Goal: Task Accomplishment & Management: Use online tool/utility

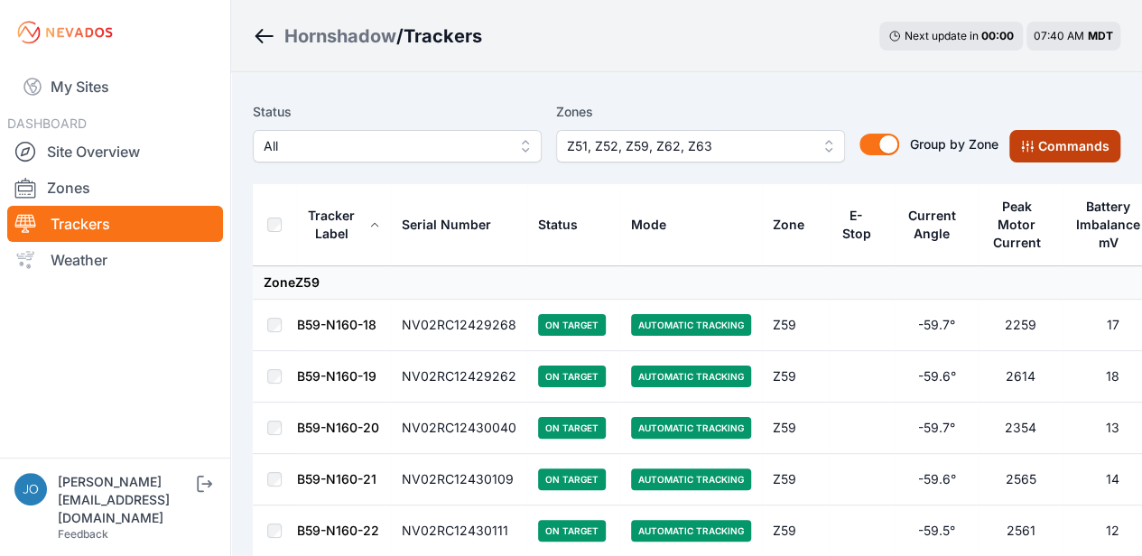
click at [1067, 149] on button "Commands" at bounding box center [1065, 146] width 111 height 33
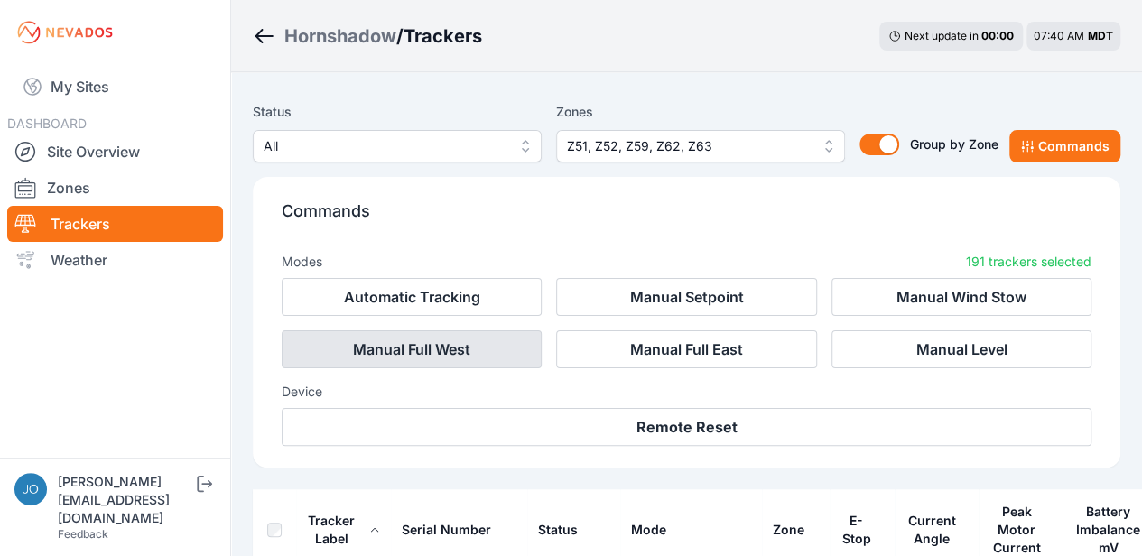
click at [480, 351] on button "Manual Full West" at bounding box center [412, 350] width 260 height 38
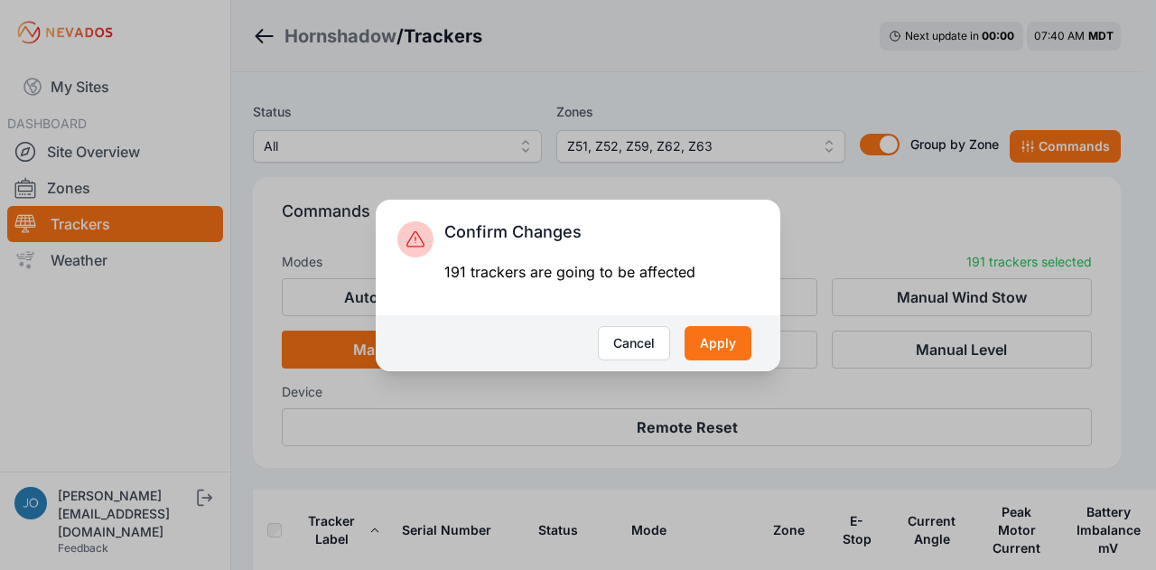
click at [724, 357] on button "Apply" at bounding box center [718, 343] width 67 height 34
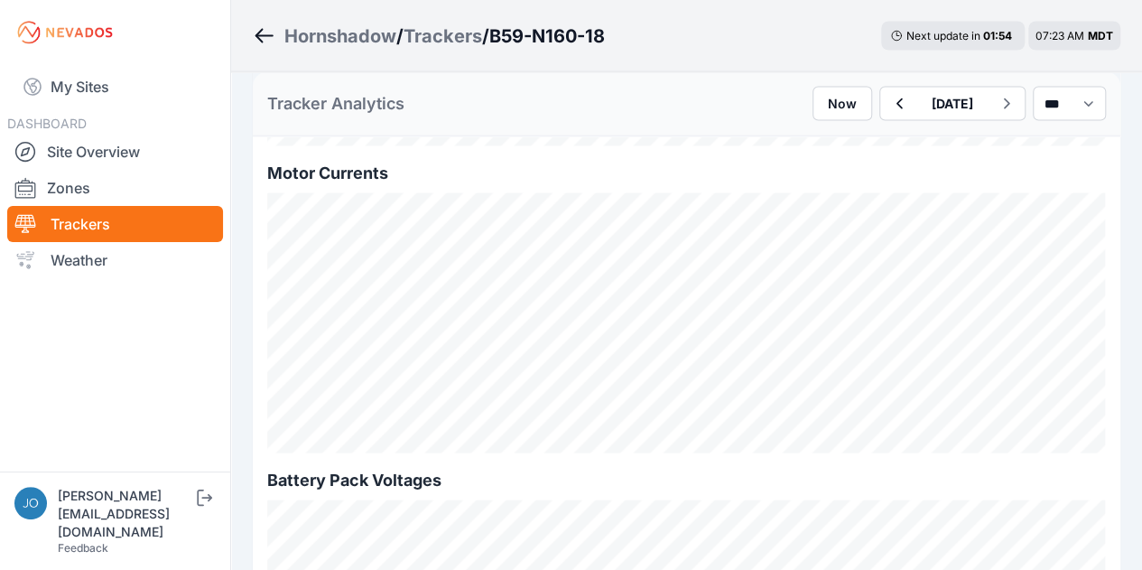
scroll to position [1775, 0]
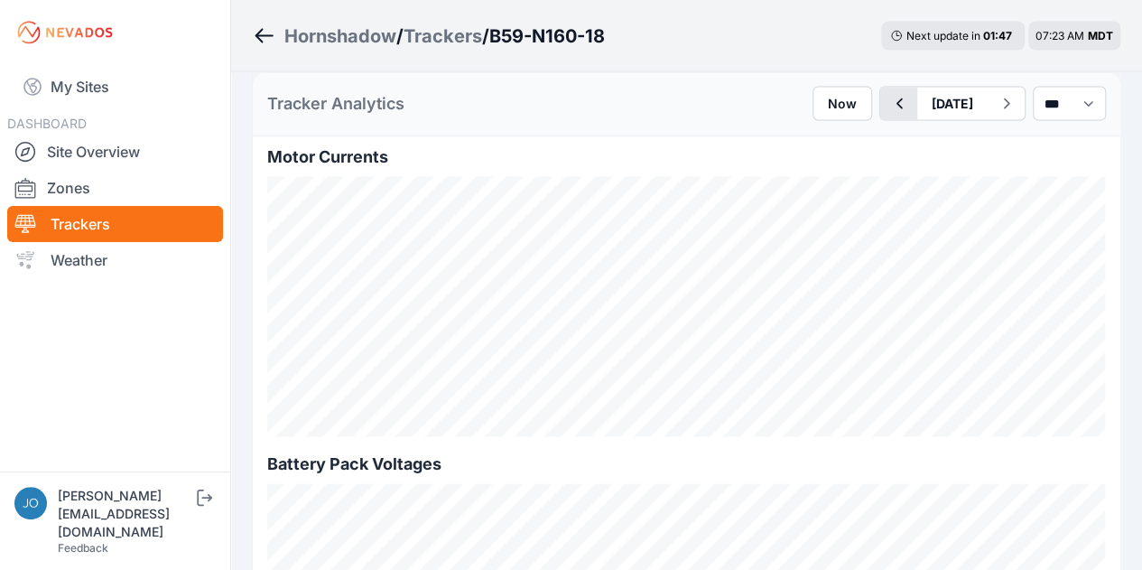
click at [888, 101] on icon "button" at bounding box center [899, 104] width 23 height 22
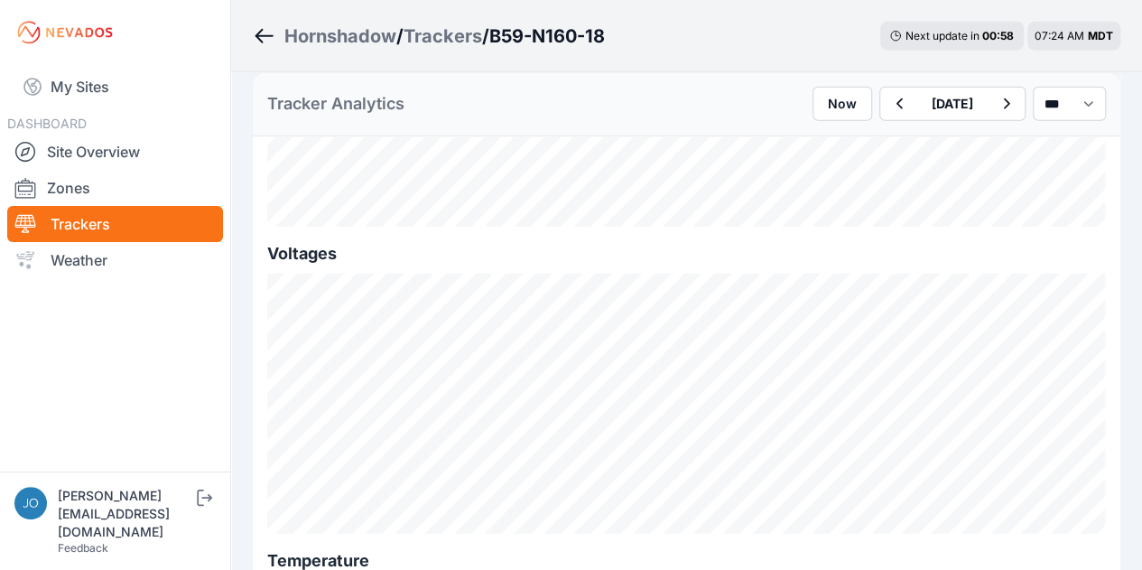
scroll to position [2293, 0]
click at [995, 100] on icon "button" at bounding box center [1006, 104] width 23 height 22
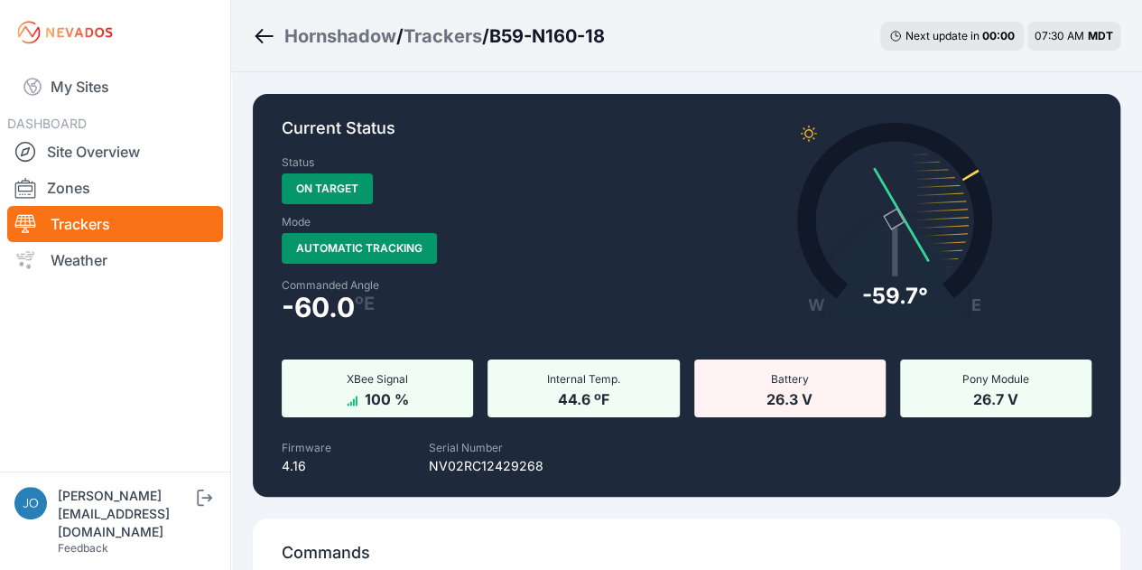
click at [262, 33] on icon "Breadcrumb" at bounding box center [264, 36] width 23 height 22
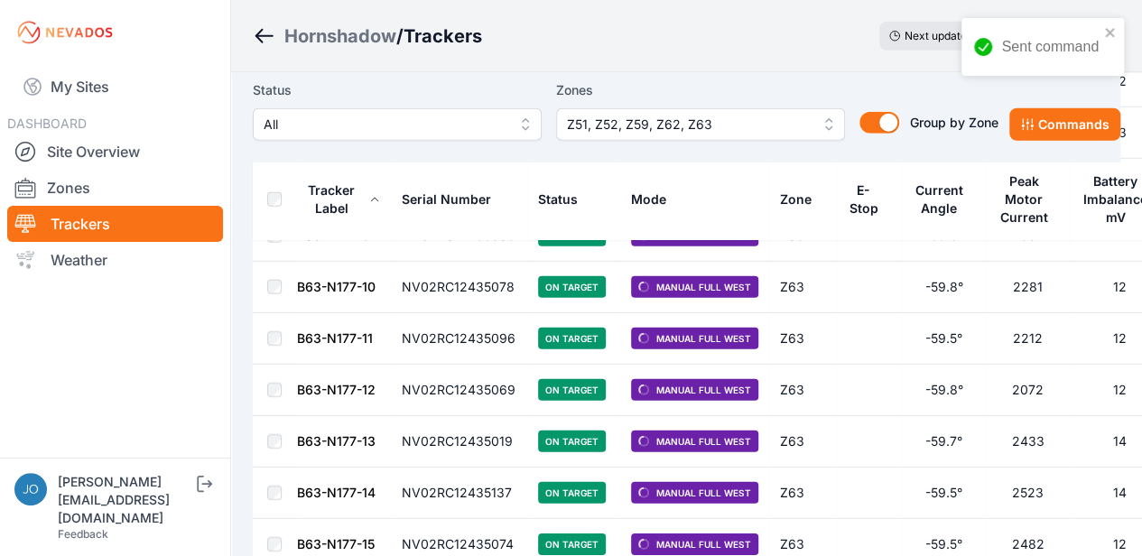
scroll to position [9790, 0]
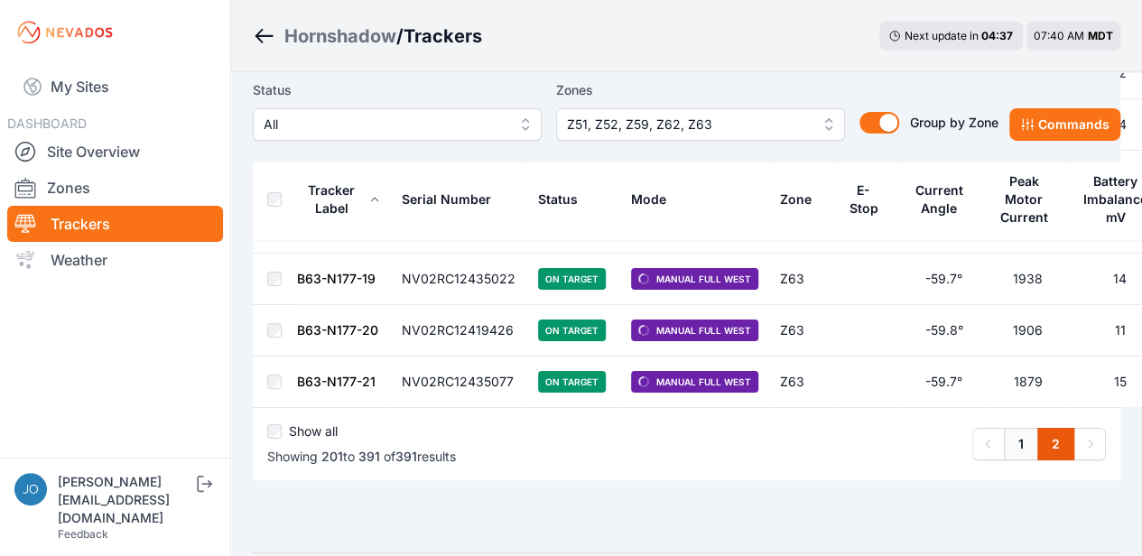
click at [1017, 428] on link "1" at bounding box center [1021, 444] width 34 height 33
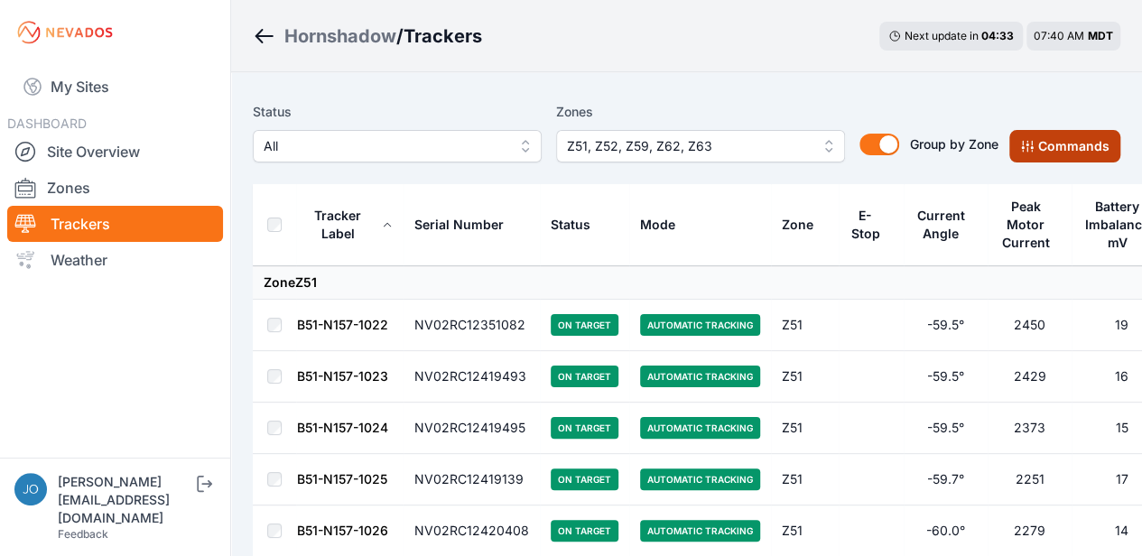
click at [1067, 155] on button "Commands" at bounding box center [1065, 146] width 111 height 33
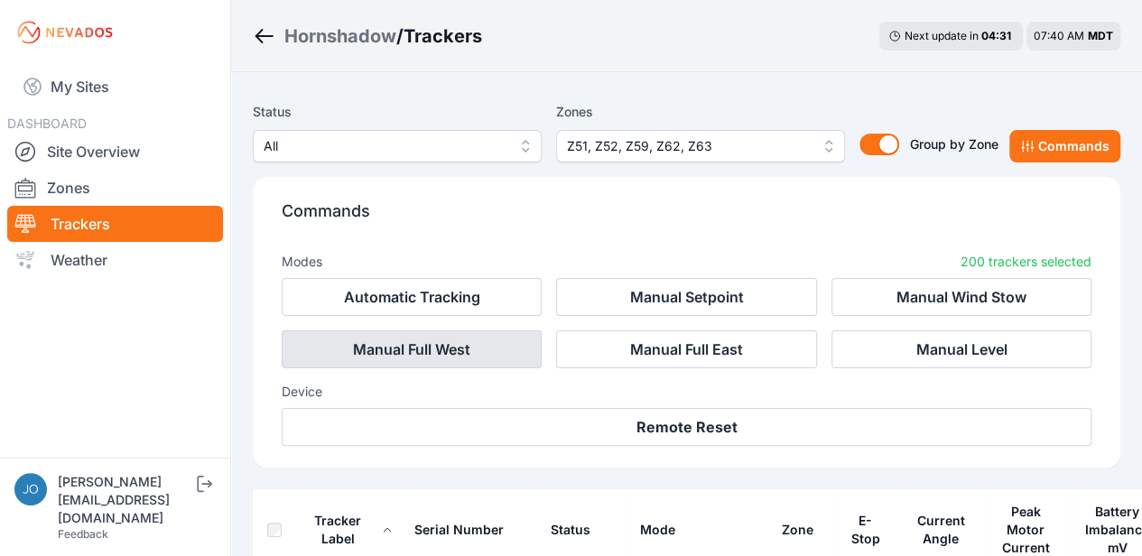
click at [461, 353] on button "Manual Full West" at bounding box center [412, 350] width 260 height 38
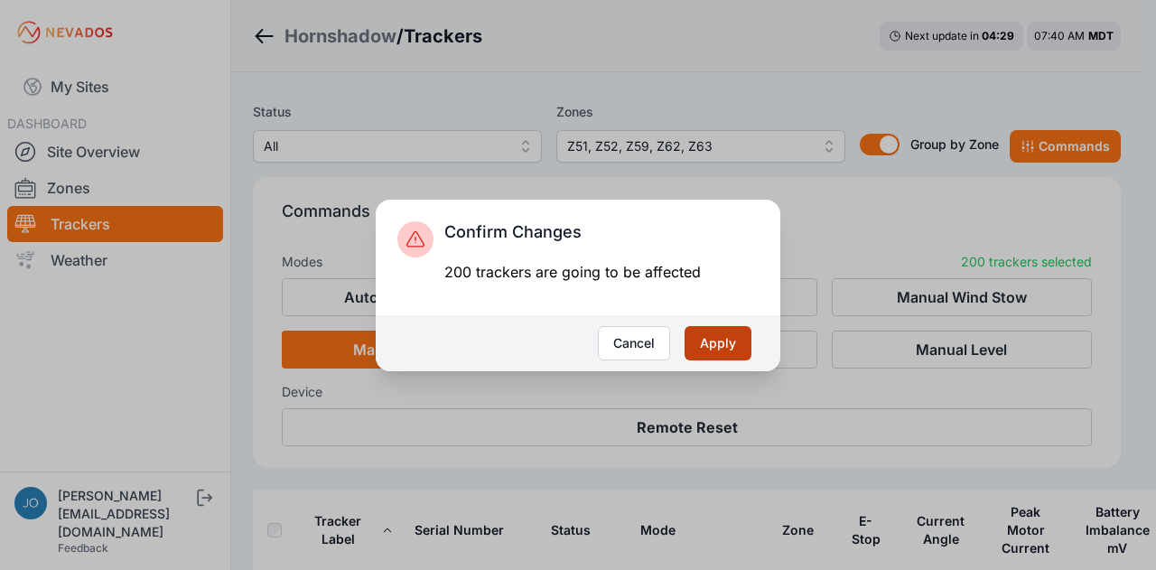
click at [726, 339] on button "Apply" at bounding box center [718, 343] width 67 height 34
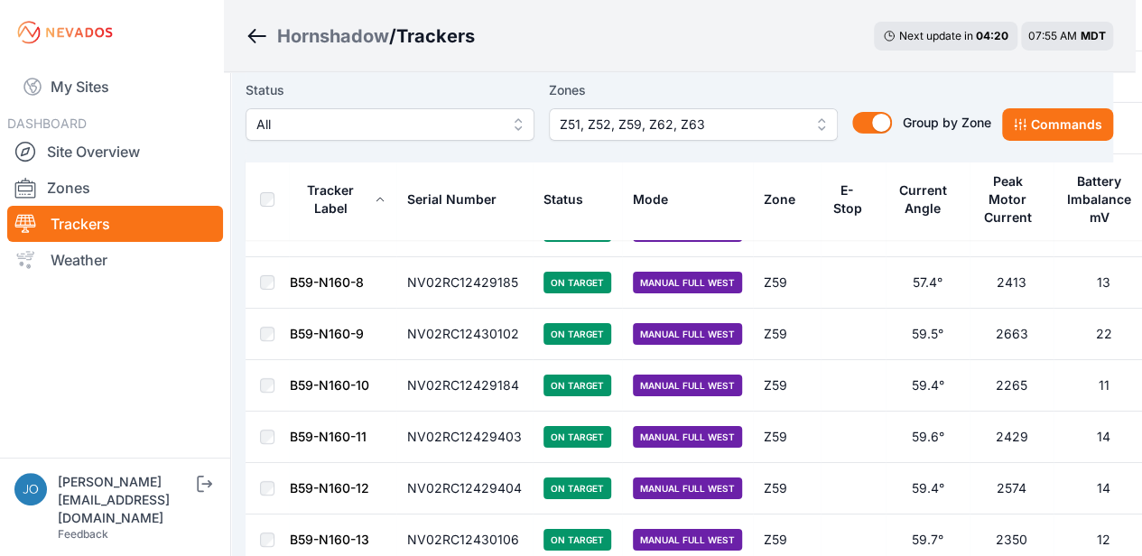
scroll to position [10251, 7]
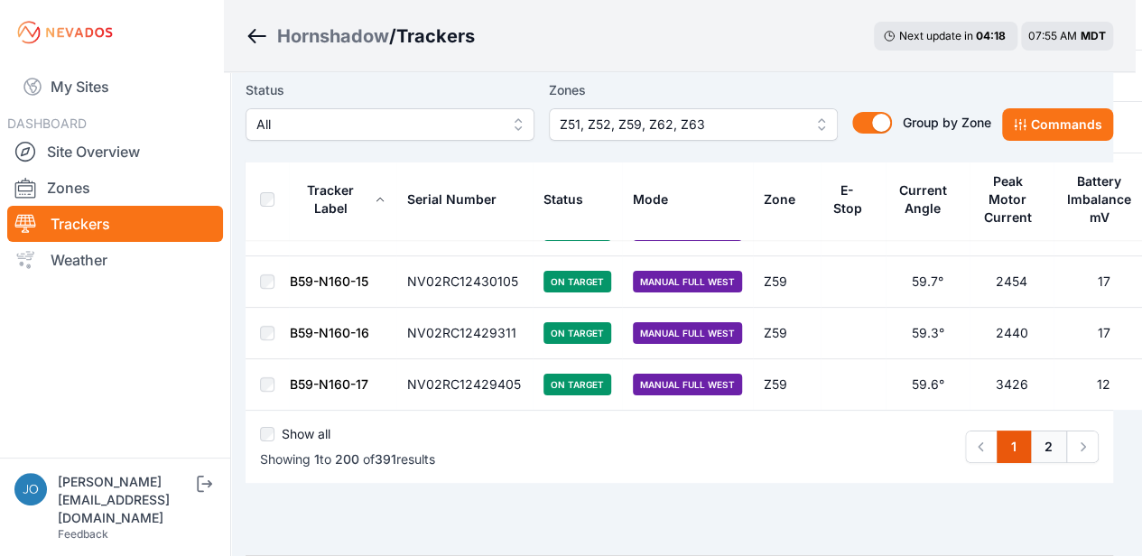
click at [1044, 431] on link "2" at bounding box center [1048, 447] width 37 height 33
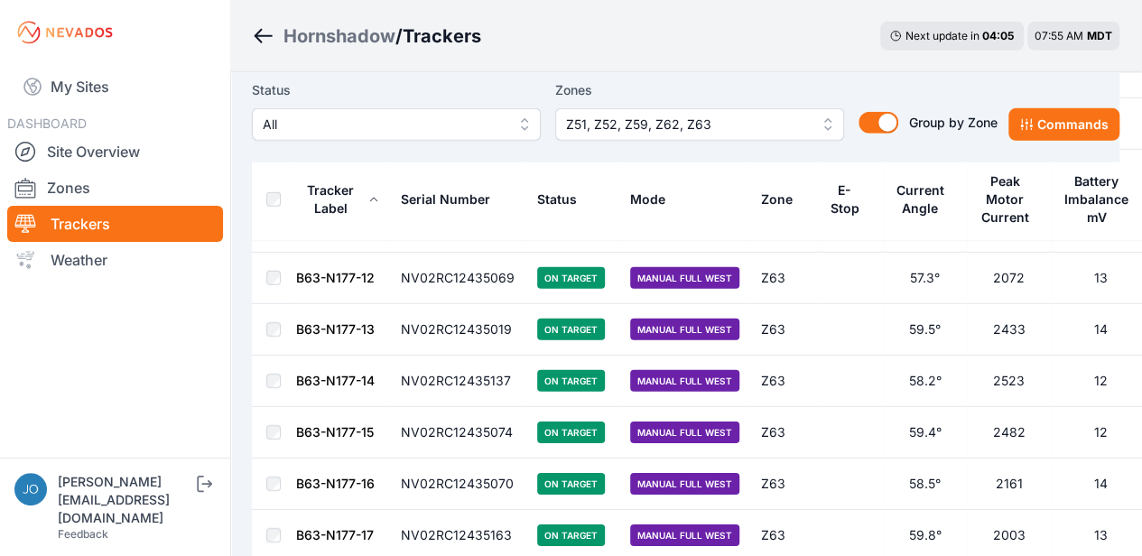
scroll to position [9790, 1]
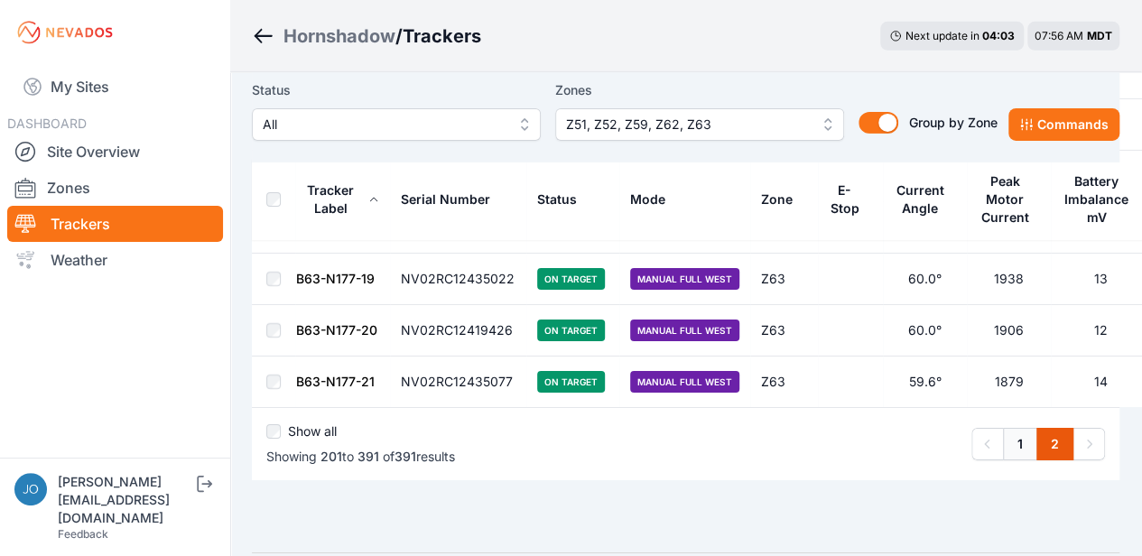
click at [1019, 428] on link "1" at bounding box center [1020, 444] width 34 height 33
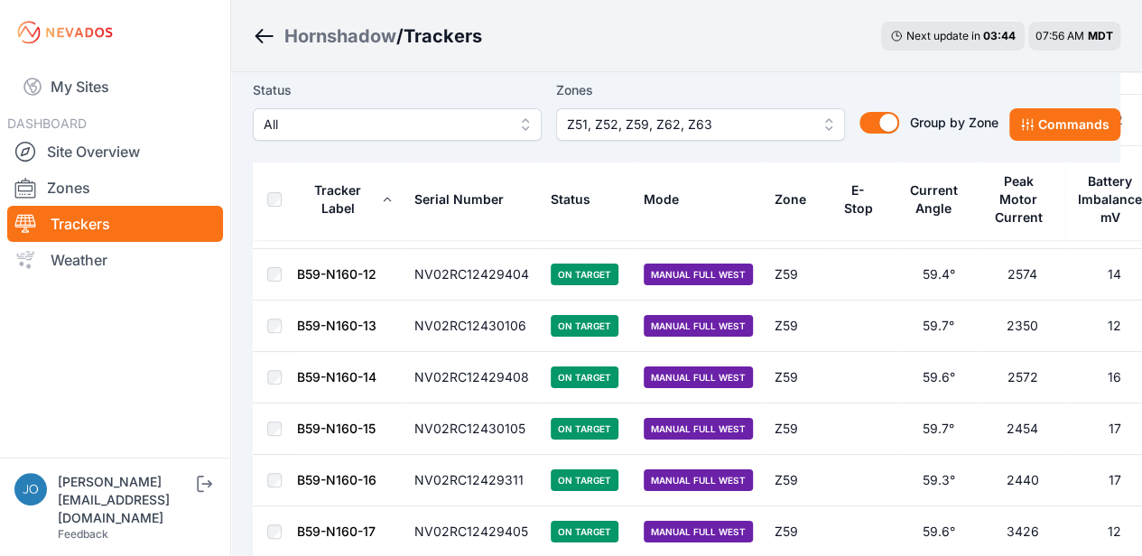
scroll to position [10251, 0]
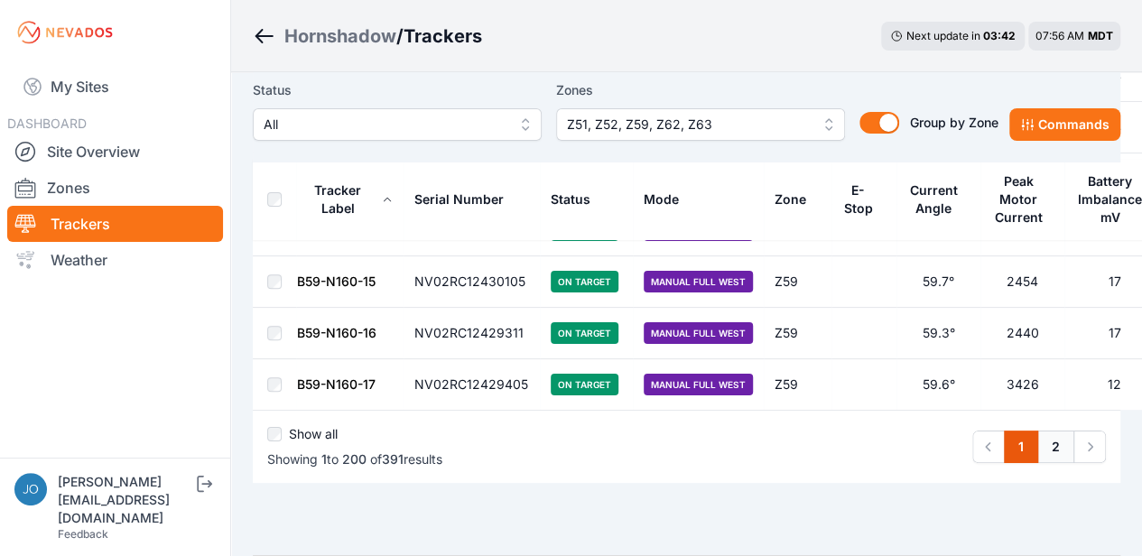
click at [1053, 431] on link "2" at bounding box center [1056, 447] width 37 height 33
